Goal: Check status: Check status

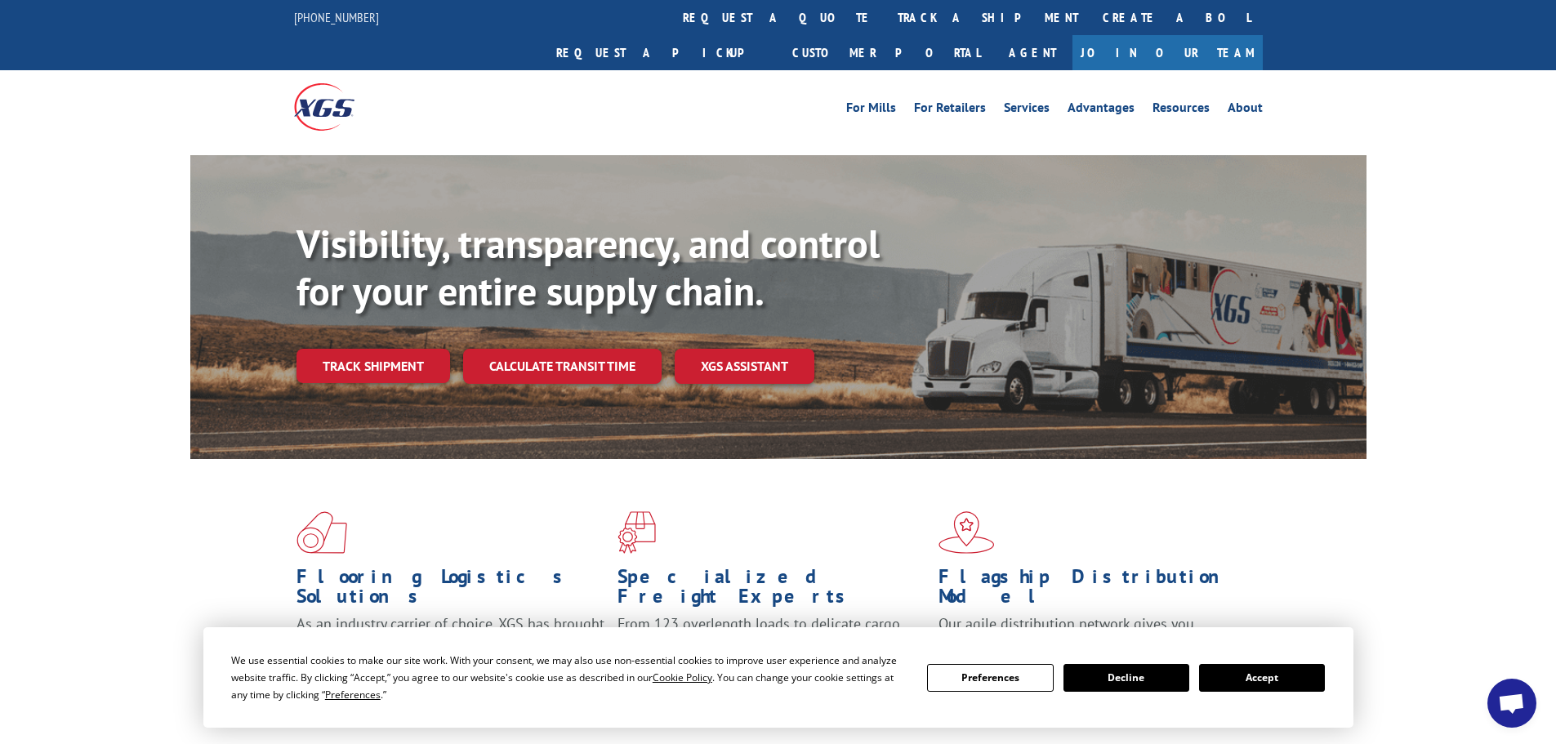
click at [1244, 683] on button "Accept" at bounding box center [1262, 678] width 126 height 28
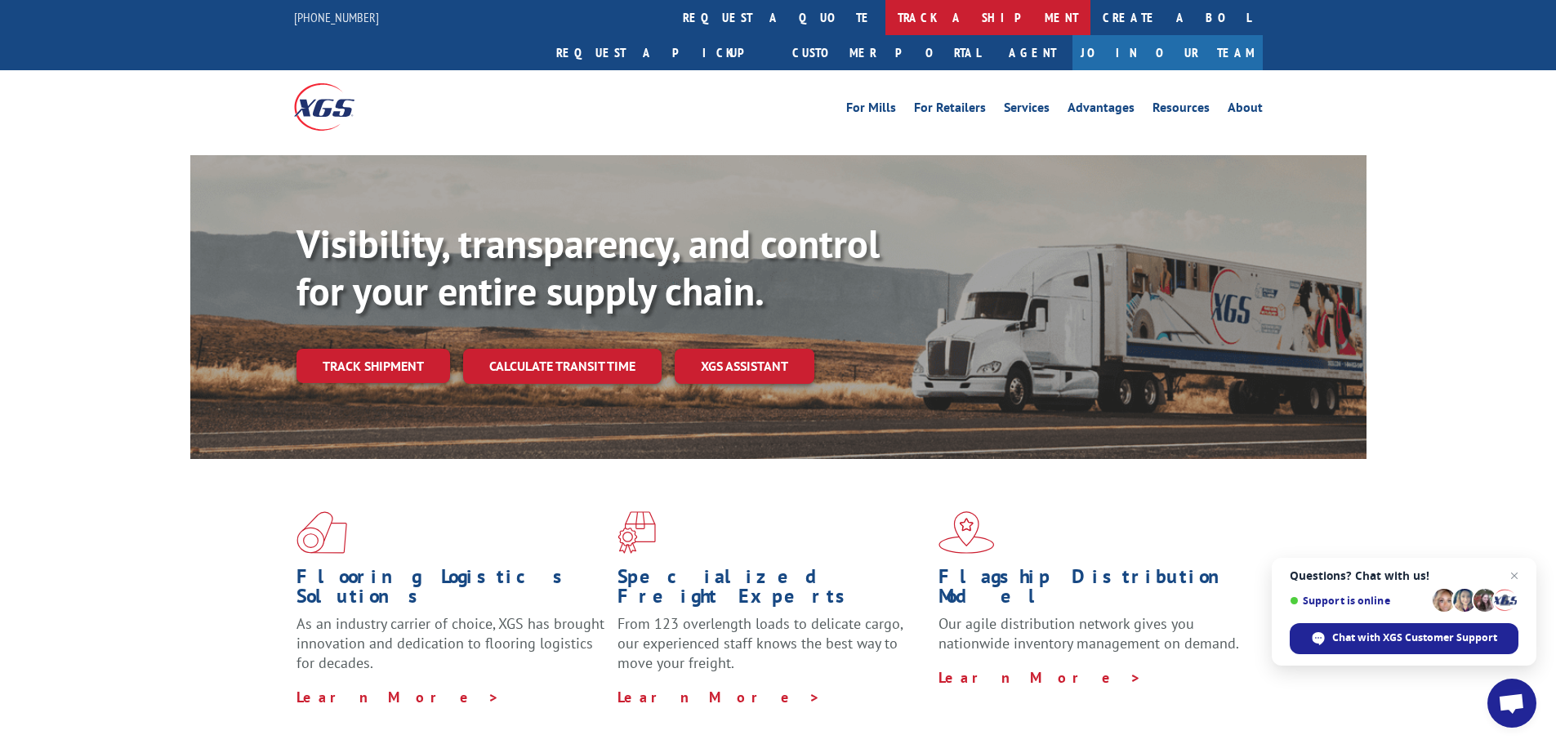
click at [886, 8] on link "track a shipment" at bounding box center [988, 17] width 205 height 35
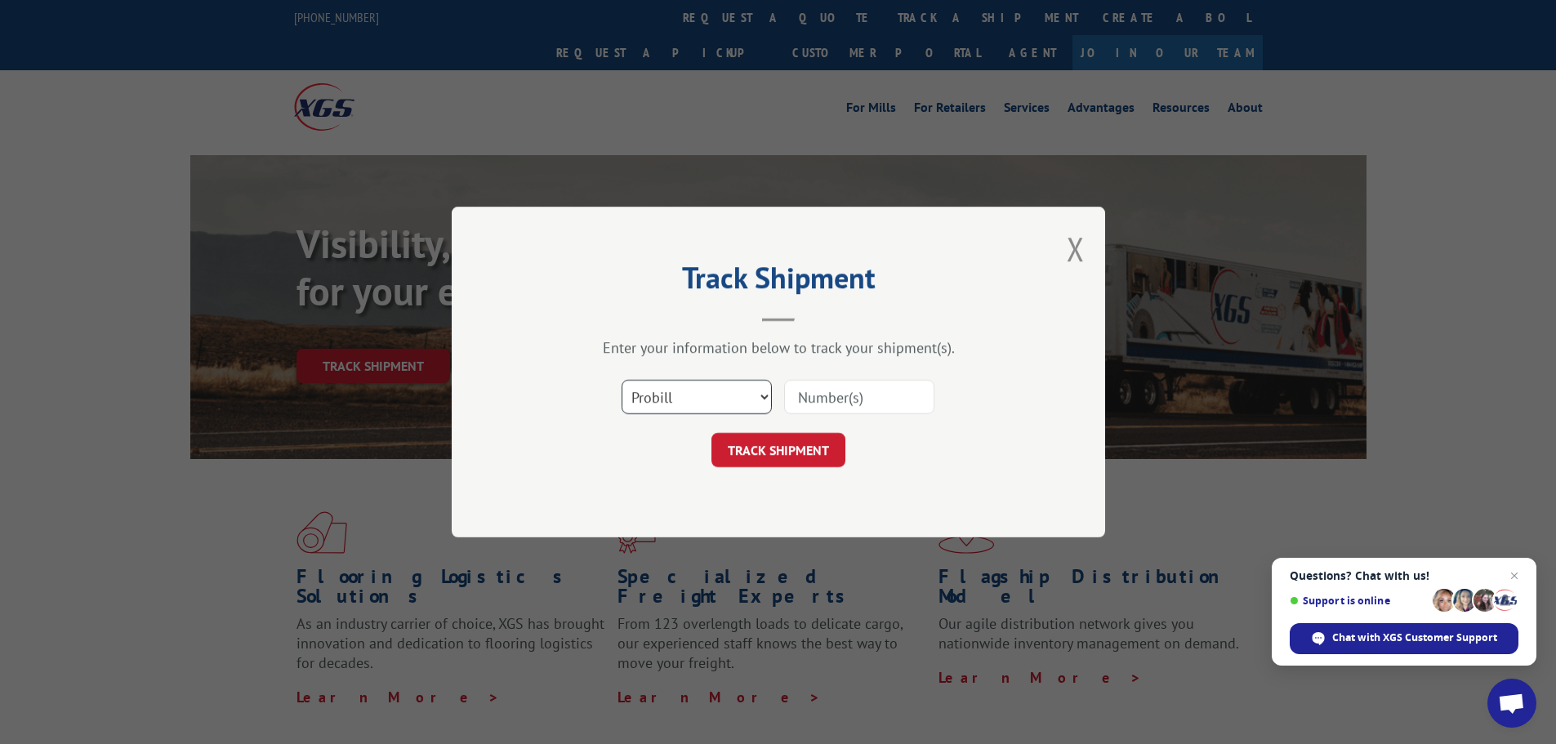
click at [731, 397] on select "Select category... Probill BOL PO" at bounding box center [697, 397] width 150 height 34
select select "bol"
click at [622, 380] on select "Select category... Probill BOL PO" at bounding box center [697, 397] width 150 height 34
click at [816, 405] on input at bounding box center [859, 397] width 150 height 34
paste input "6010550"
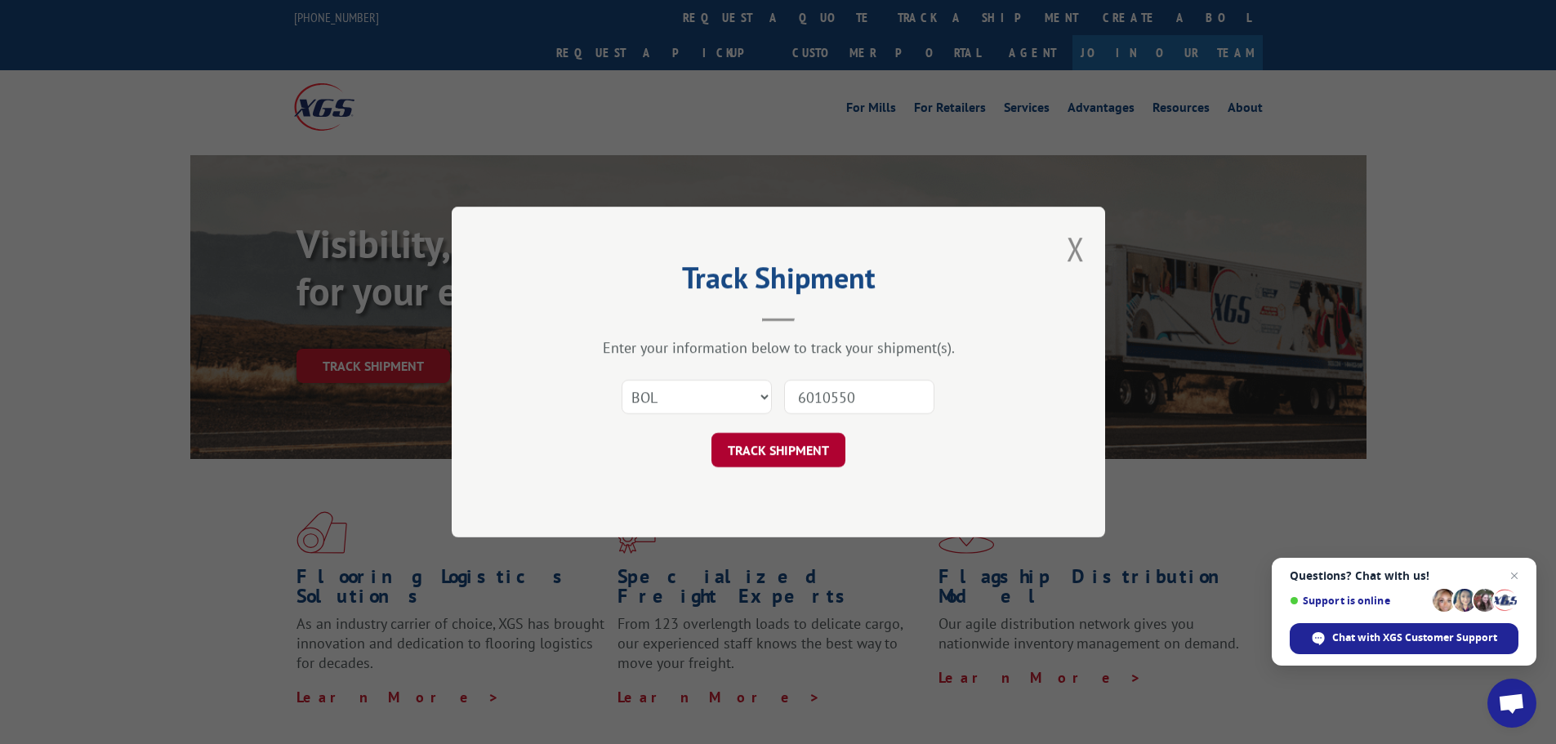
type input "6010550"
click at [788, 444] on button "TRACK SHIPMENT" at bounding box center [779, 450] width 134 height 34
